Goal: Transaction & Acquisition: Obtain resource

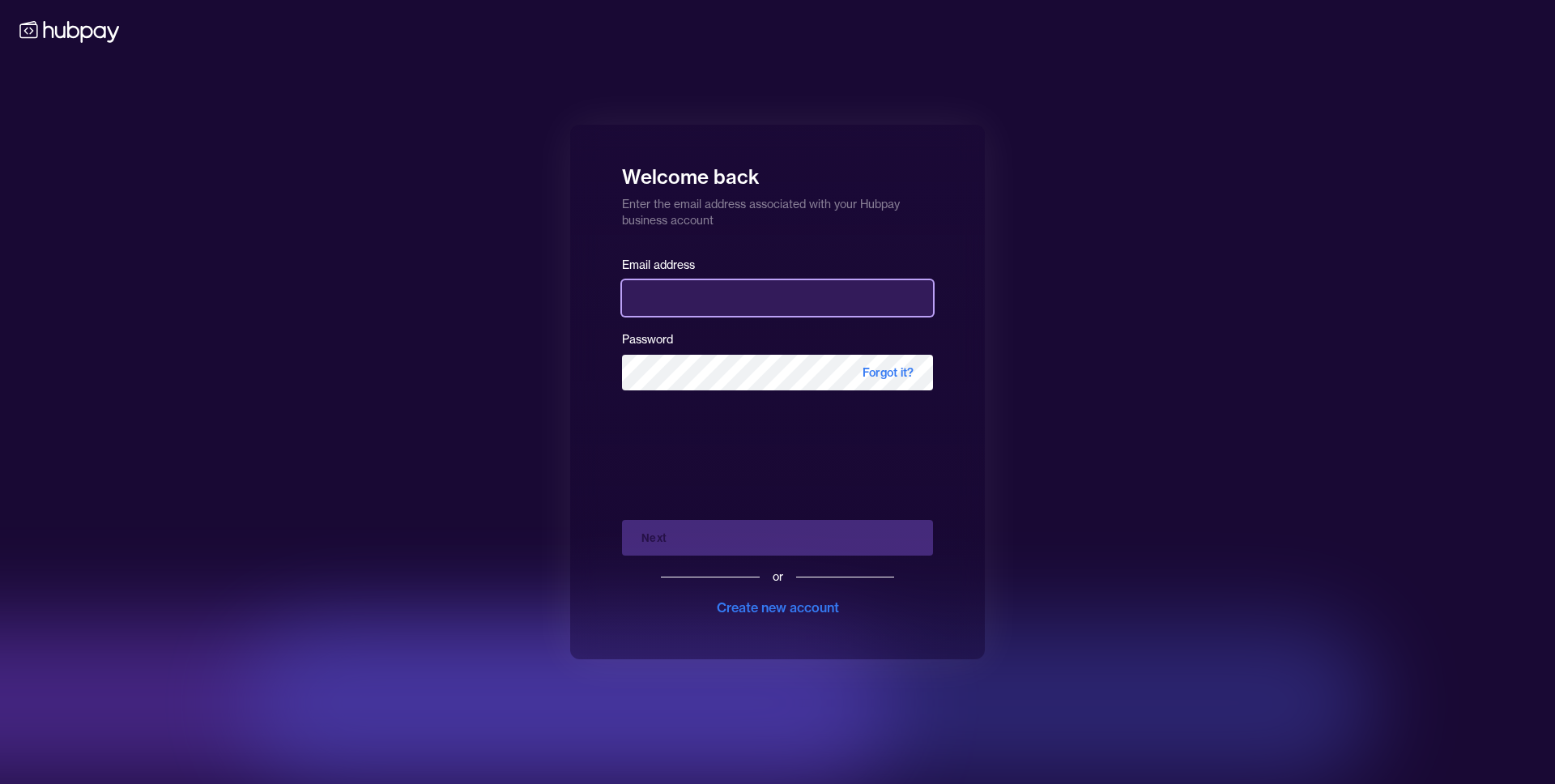
type input "**********"
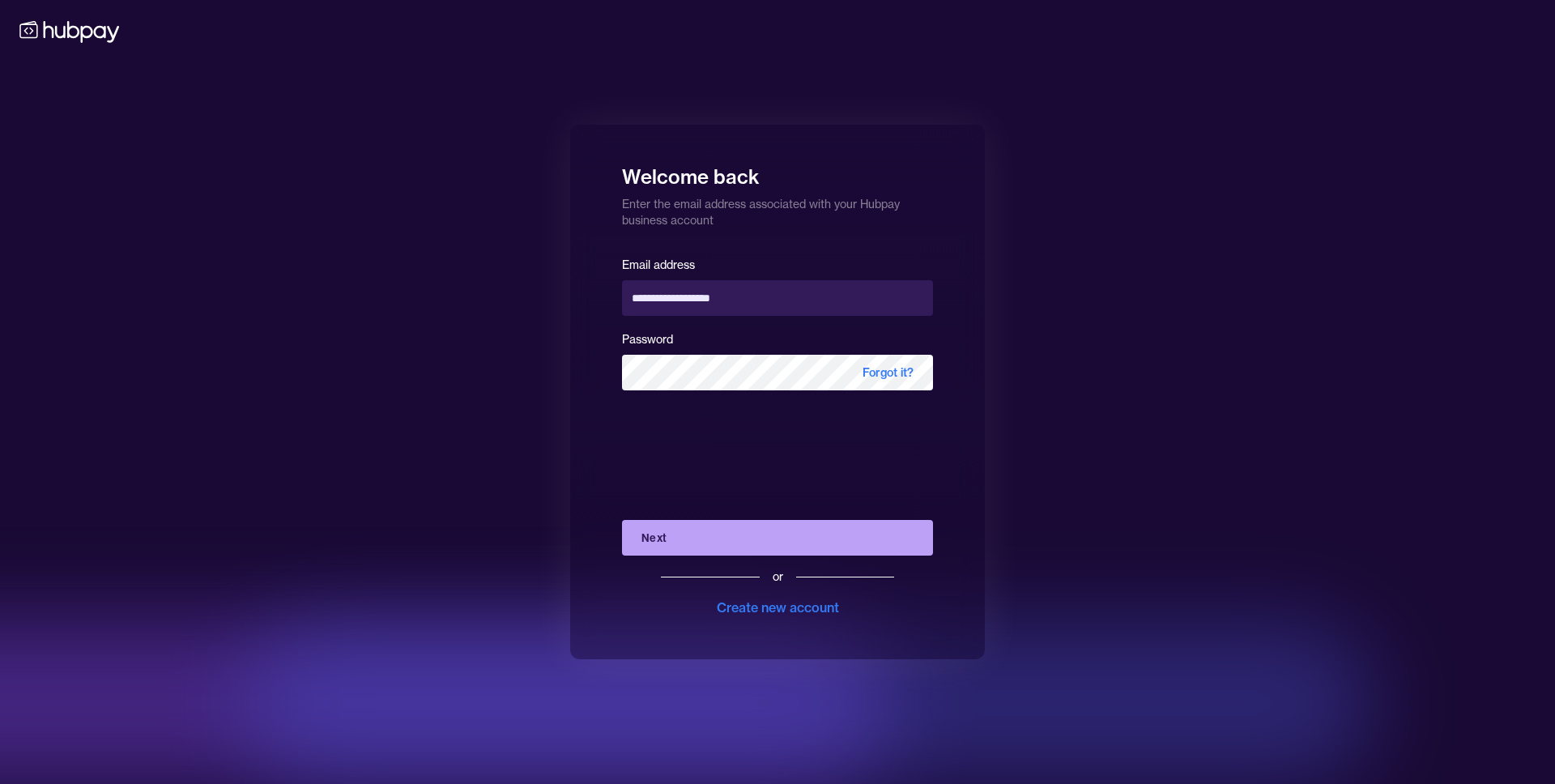
click at [764, 540] on button "Next" at bounding box center [778, 537] width 311 height 35
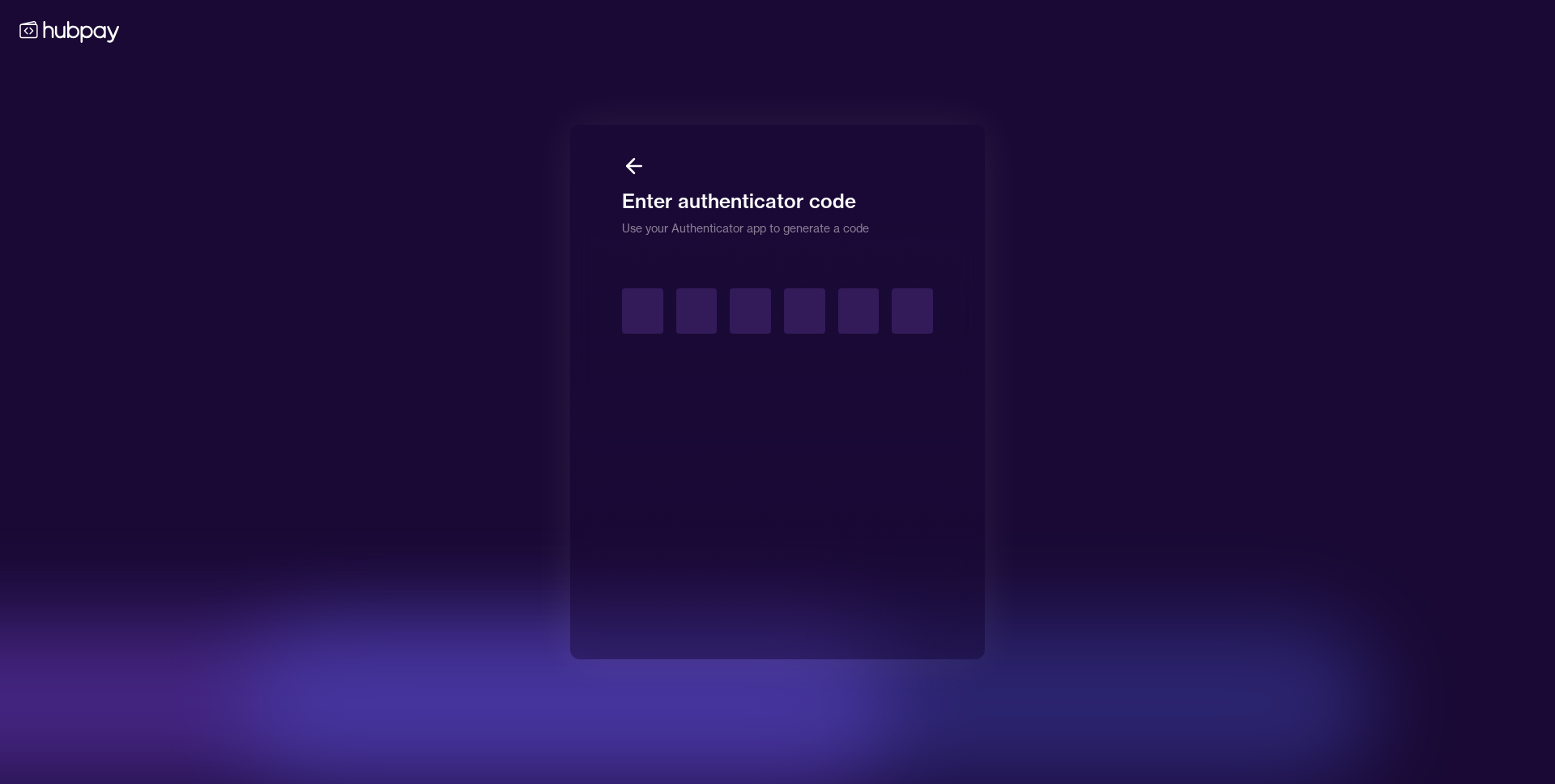
type input "*"
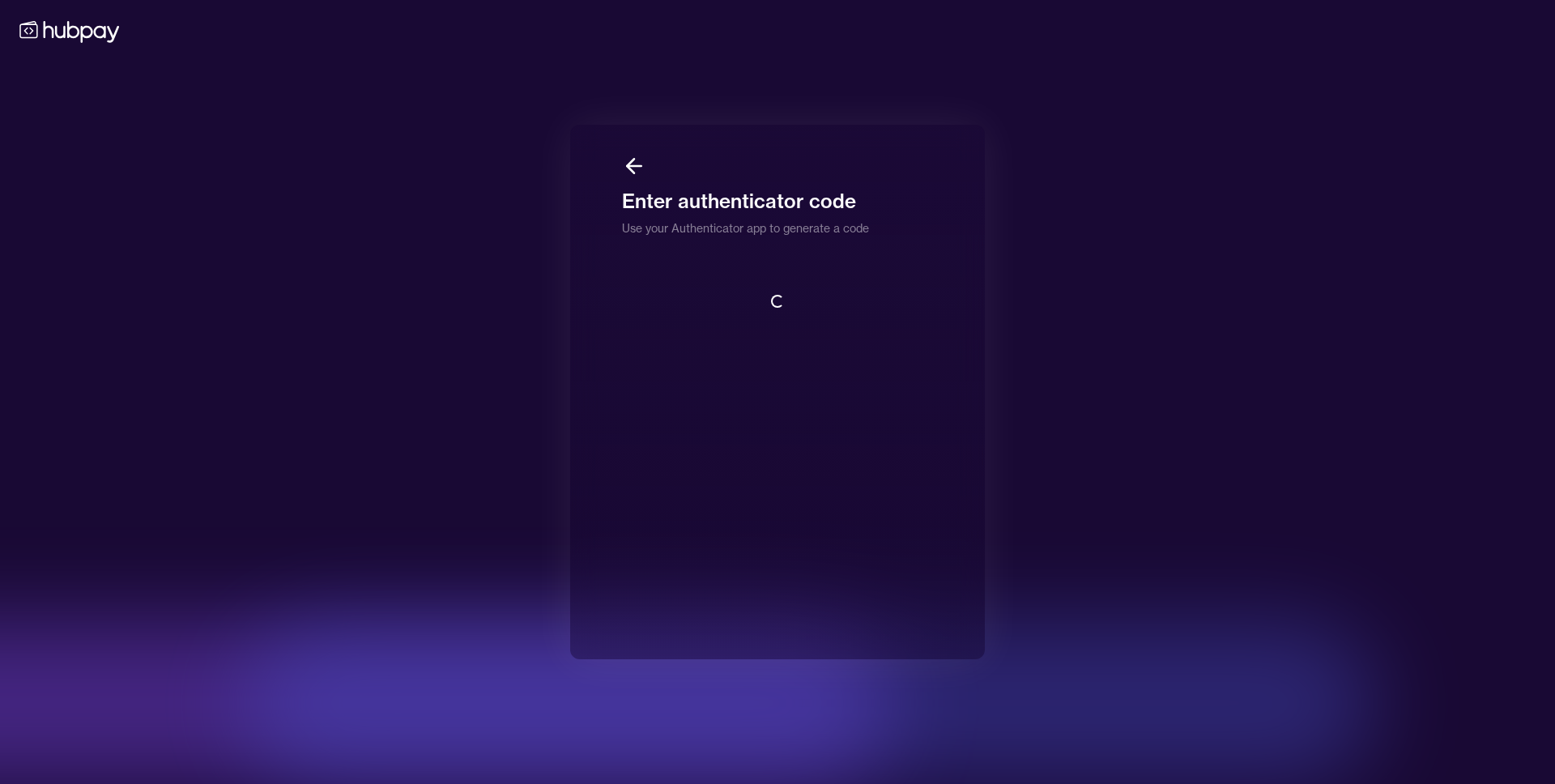
scroll to position [2, 0]
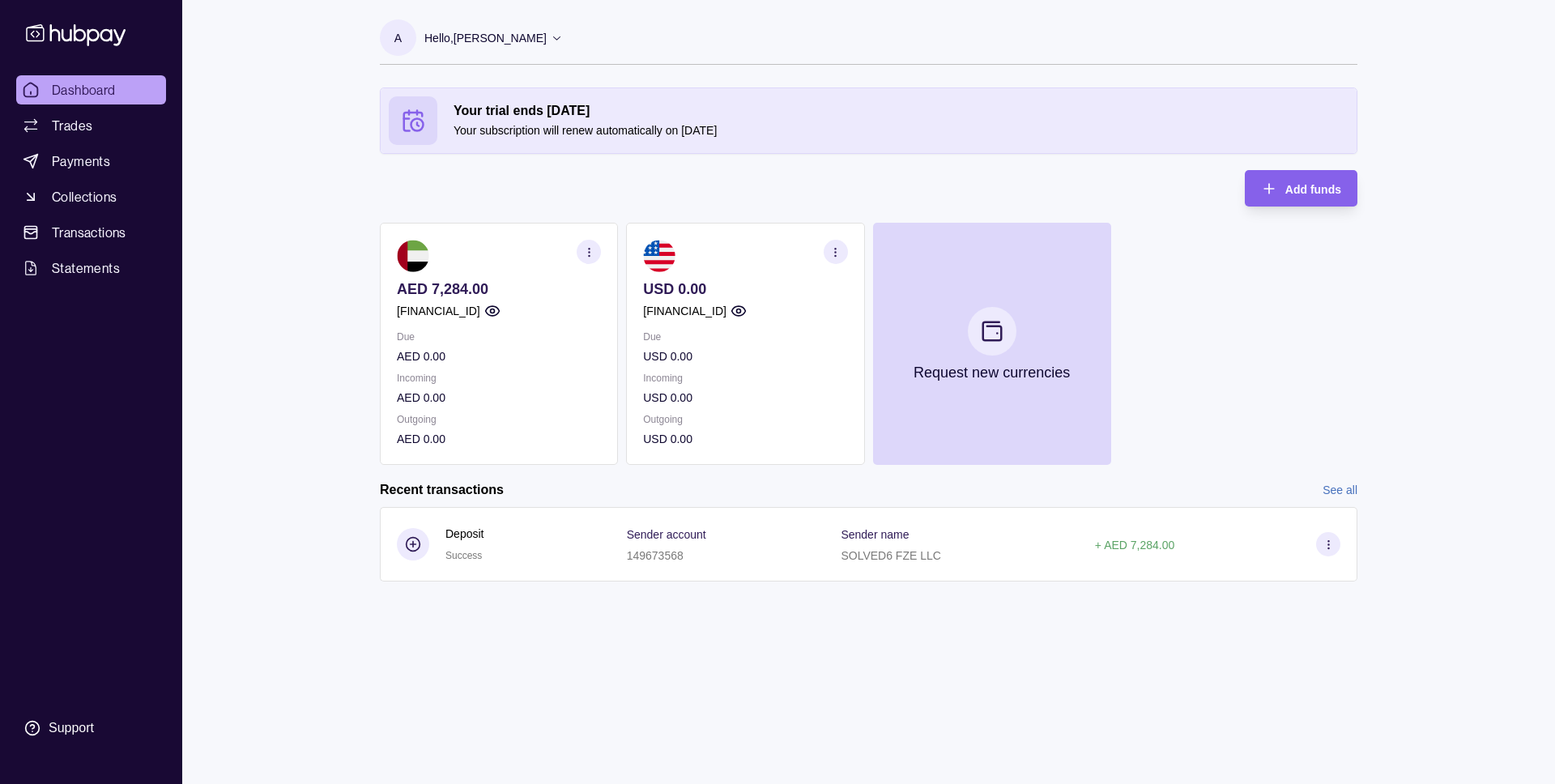
click at [839, 247] on icon "button" at bounding box center [835, 252] width 12 height 12
click at [722, 295] on link "View account details" at bounding box center [722, 293] width 103 height 18
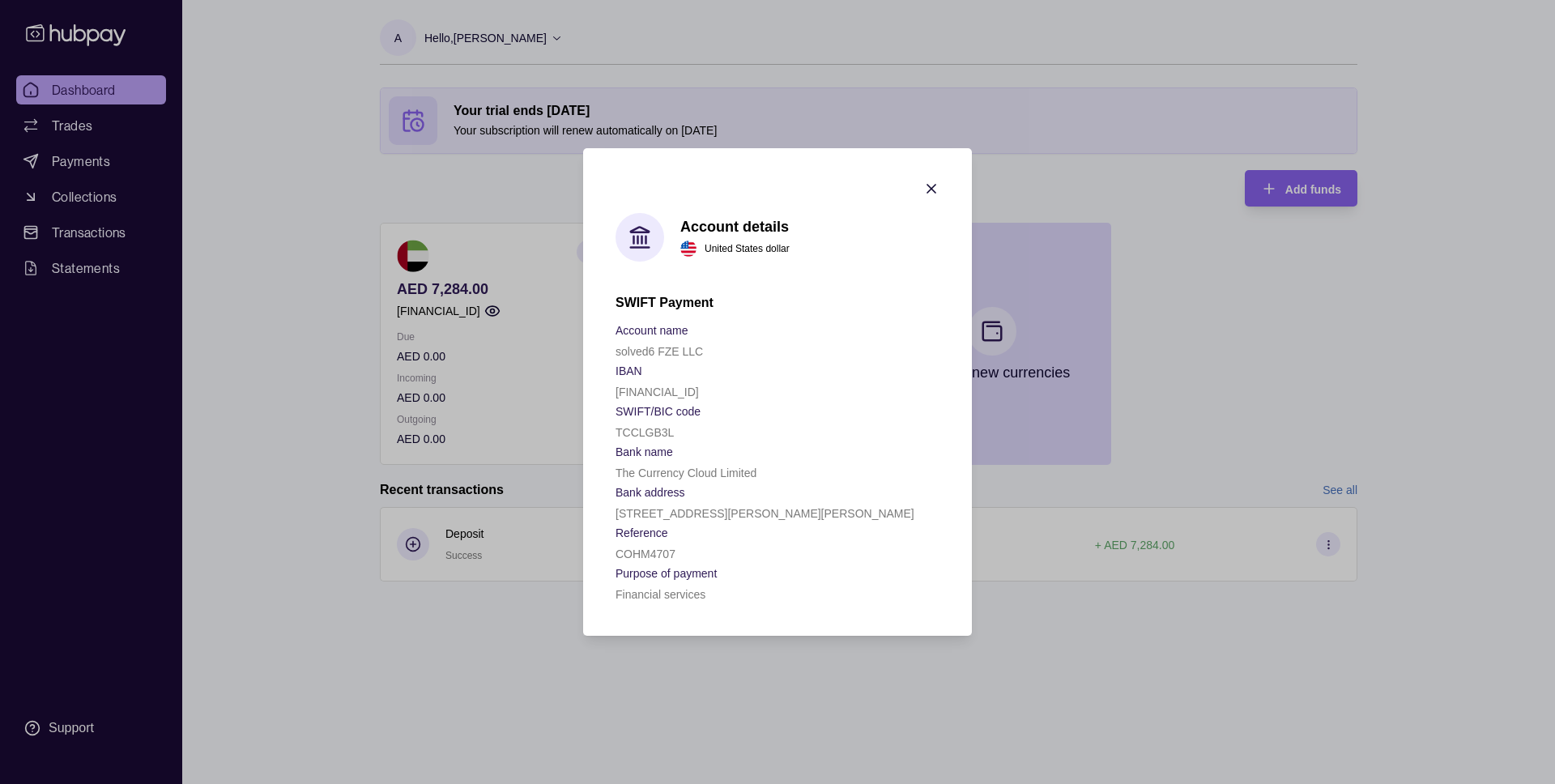
drag, startPoint x: 688, startPoint y: 422, endPoint x: 682, endPoint y: 414, distance: 10.0
click at [687, 420] on div "SWIFT/BIC code [SWIFT_CODE]" at bounding box center [778, 421] width 324 height 40
click at [623, 343] on div "solved6 FZE LLC" at bounding box center [778, 351] width 324 height 20
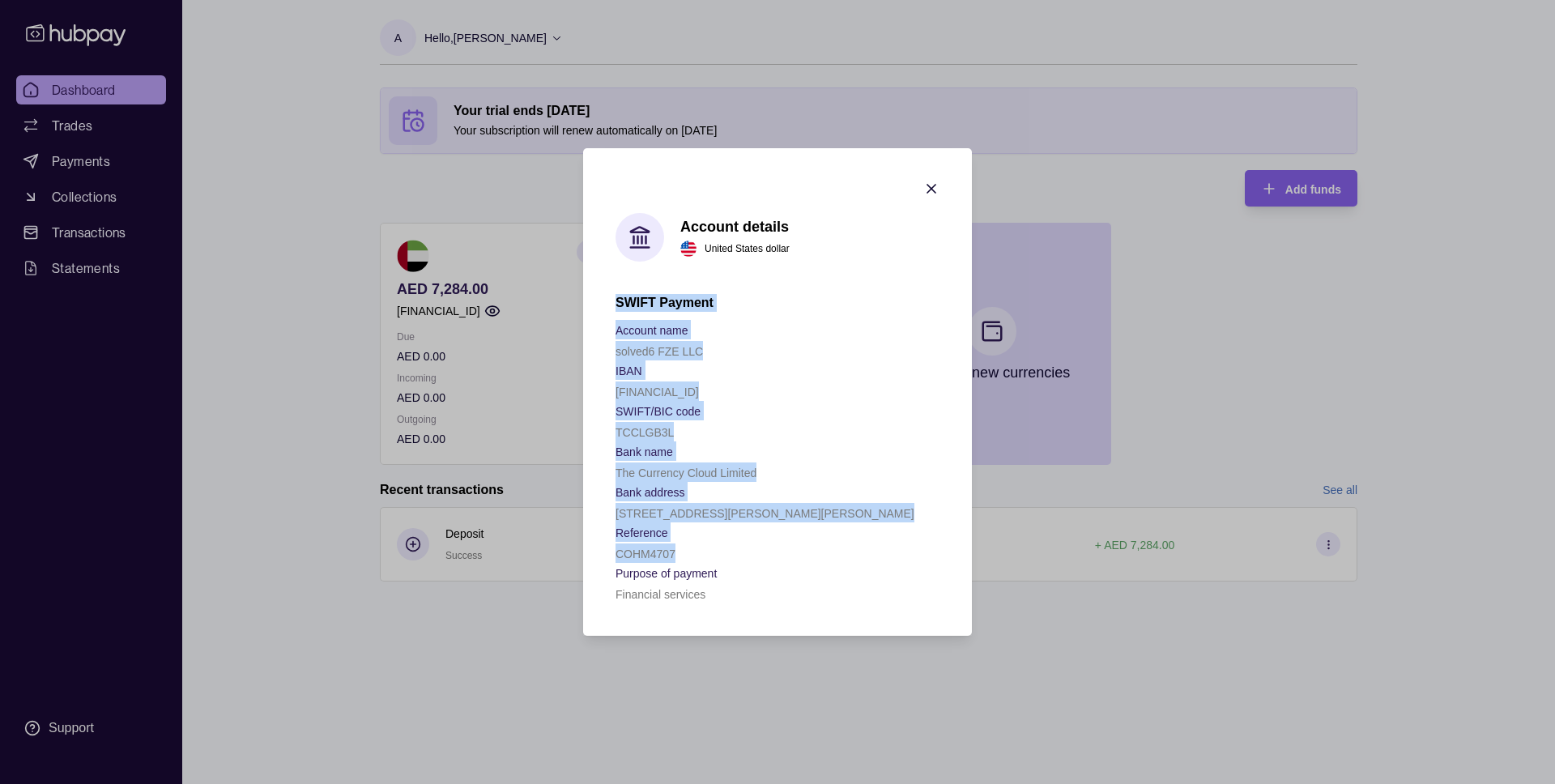
drag, startPoint x: 690, startPoint y: 555, endPoint x: 614, endPoint y: 297, distance: 269.0
click at [614, 297] on section "Account details United States dollar SWIFT Payment Account name solved6 FZE LLC…" at bounding box center [778, 391] width 389 height 487
copy div "SWIFT Payment Account name solved6 FZE LLC IBAN [FINANCIAL_ID] SWIFT/BIC code […"
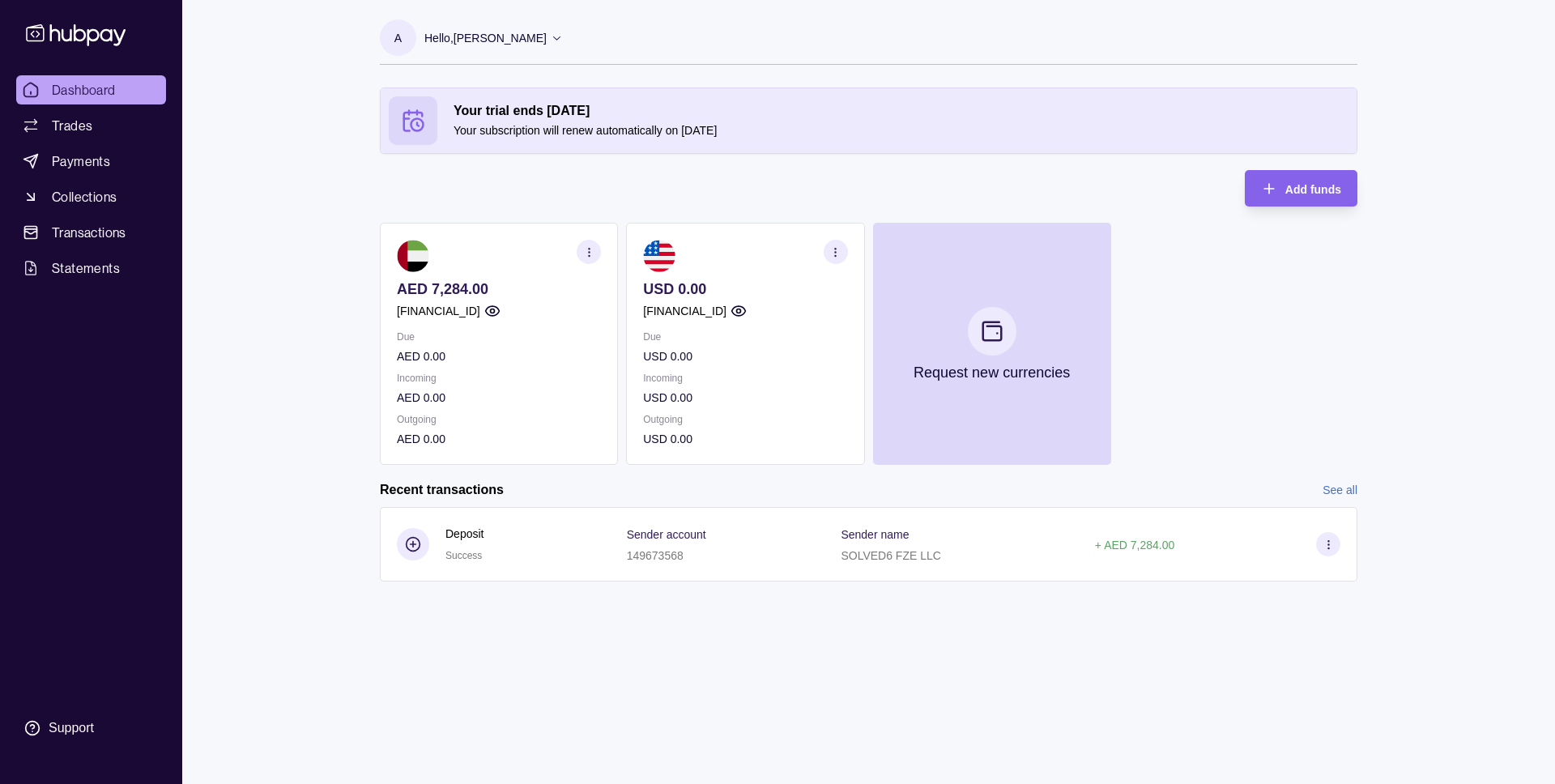
click at [829, 251] on icon "button" at bounding box center [835, 252] width 12 height 12
click at [728, 293] on link "View account details" at bounding box center [722, 293] width 103 height 18
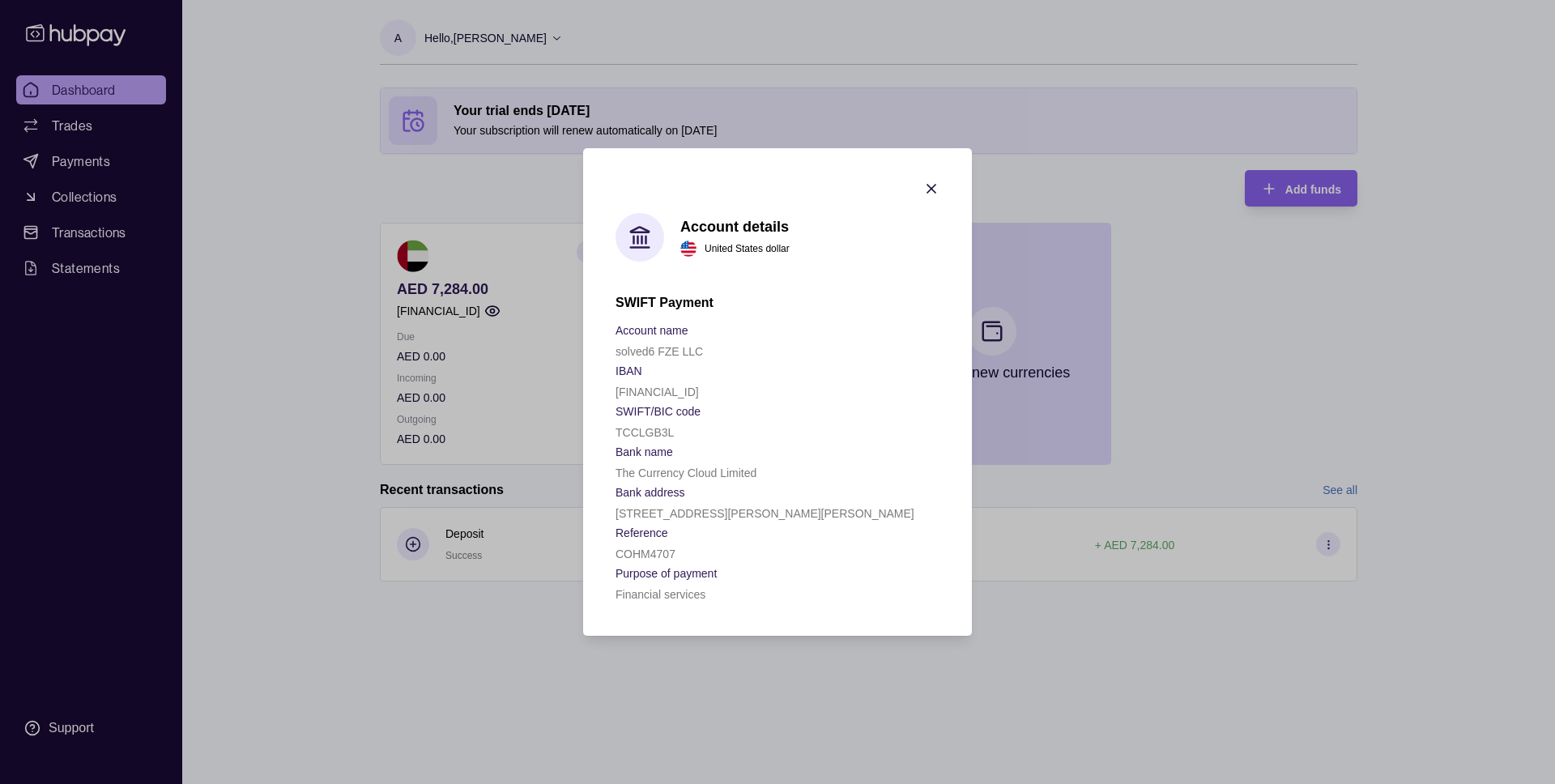
click at [929, 182] on icon "button" at bounding box center [931, 189] width 16 height 16
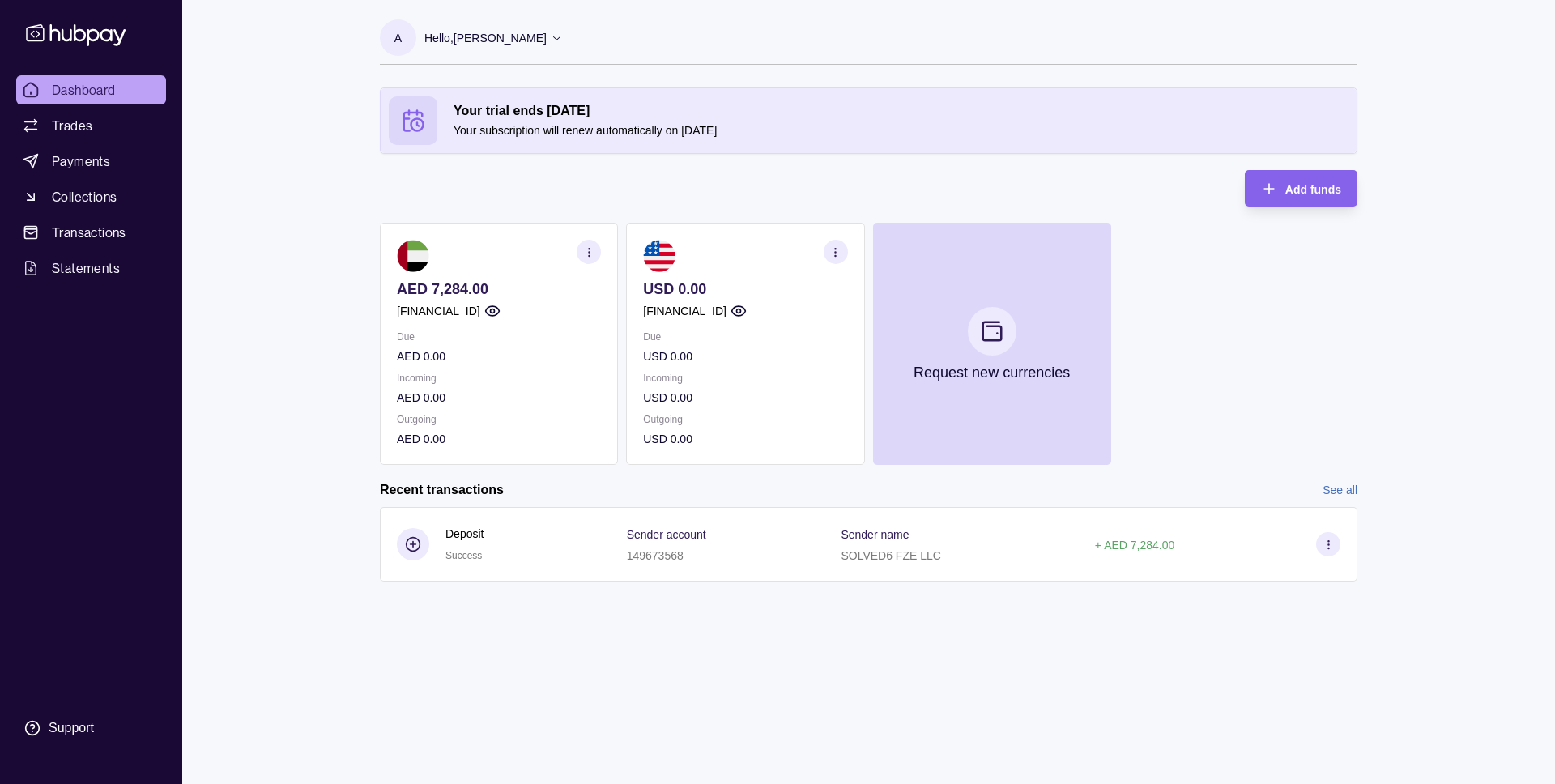
click at [838, 253] on icon "button" at bounding box center [835, 252] width 12 height 12
click at [733, 333] on link "Download account details" at bounding box center [736, 333] width 130 height 18
click at [598, 250] on section "button" at bounding box center [589, 252] width 25 height 25
click at [498, 334] on link "Download account details" at bounding box center [490, 333] width 130 height 18
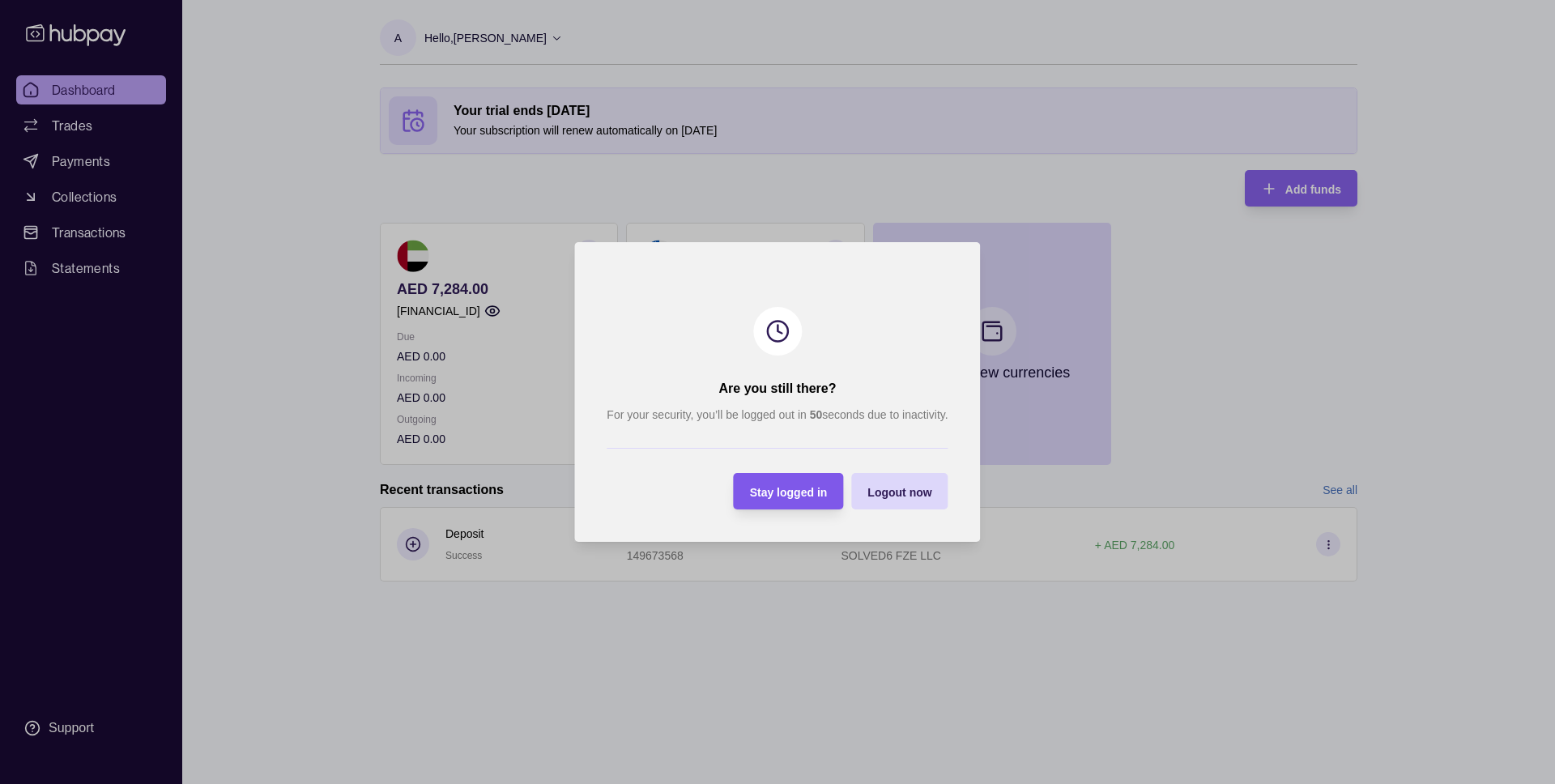
click at [795, 497] on span "Stay logged in" at bounding box center [789, 492] width 78 height 13
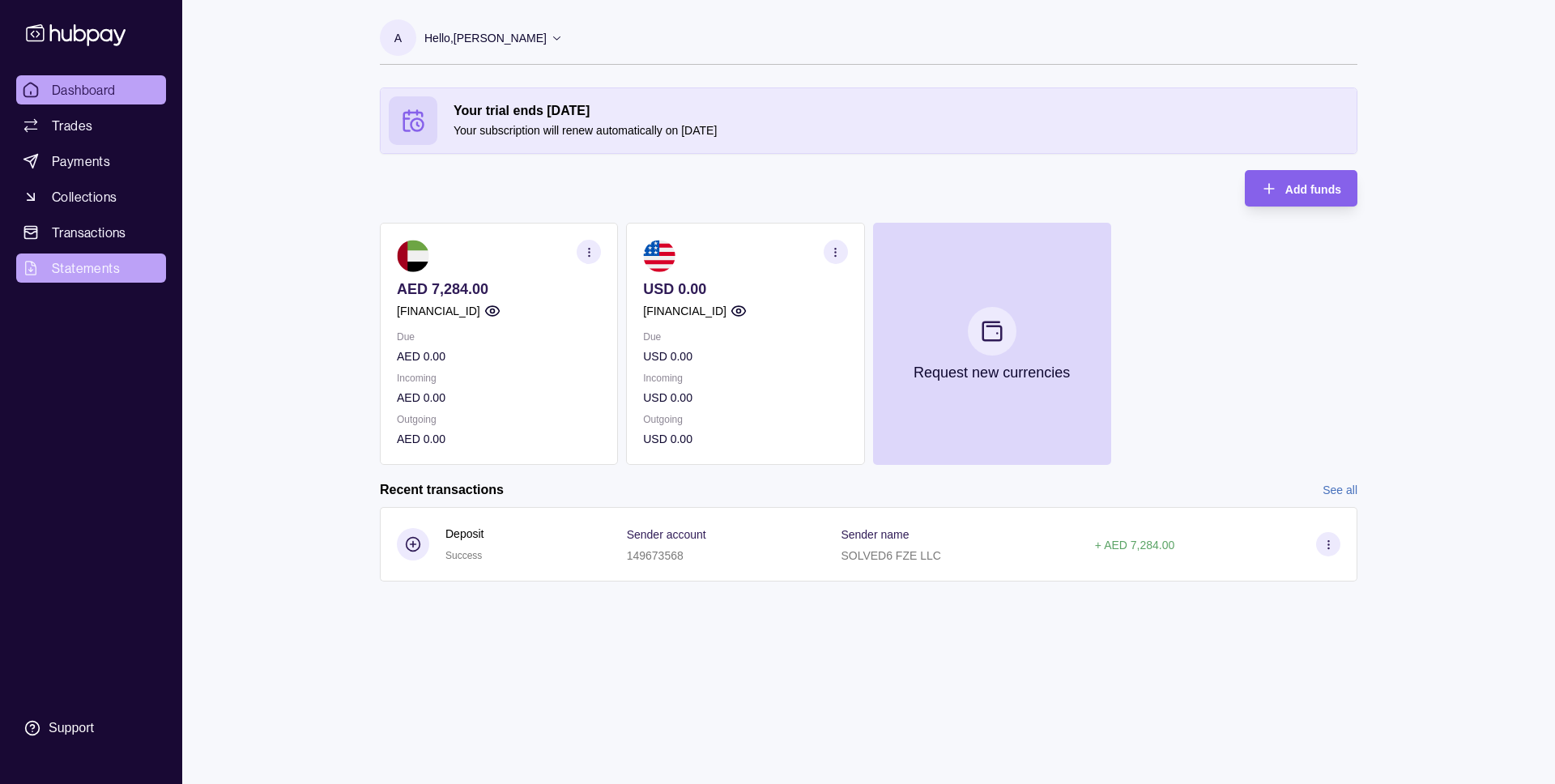
click at [100, 270] on span "Statements" at bounding box center [85, 268] width 68 height 20
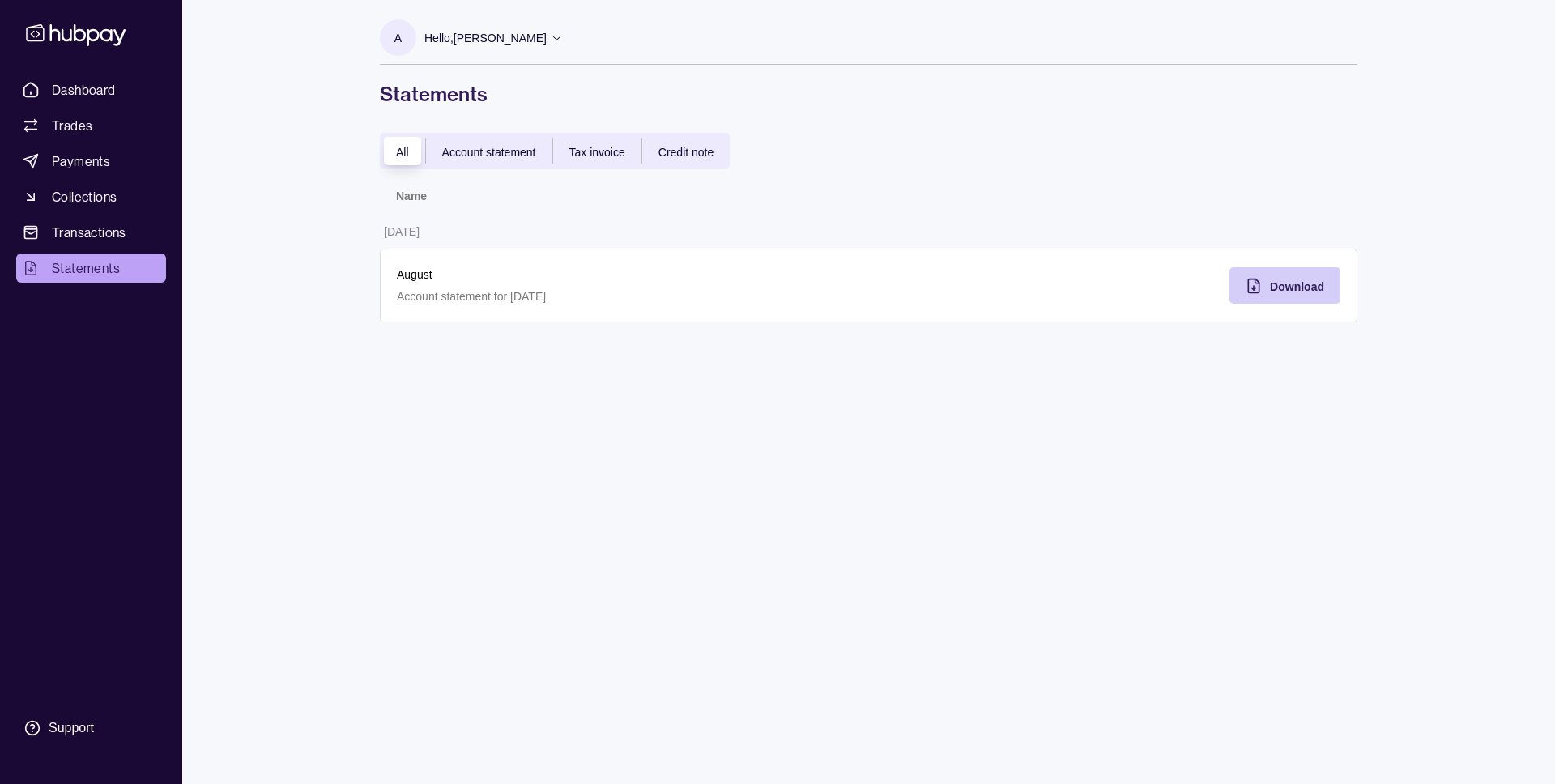
click at [1297, 288] on span "Download" at bounding box center [1297, 287] width 54 height 13
